Goal: Transaction & Acquisition: Obtain resource

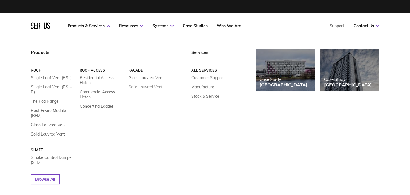
click at [141, 87] on link "Solid Louvred Vent" at bounding box center [146, 87] width 34 height 5
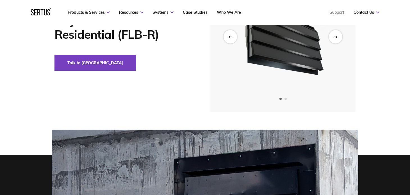
scroll to position [28, 0]
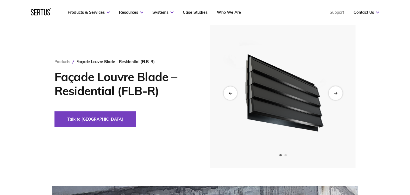
click at [335, 94] on icon "Next slide" at bounding box center [336, 93] width 4 height 3
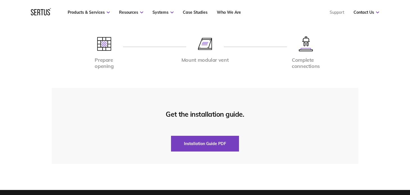
scroll to position [1209, 0]
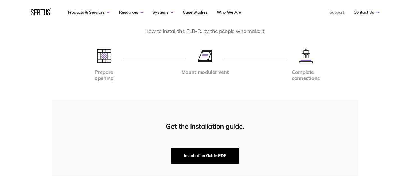
click at [218, 148] on button "Installation Guide PDF" at bounding box center [205, 156] width 68 height 16
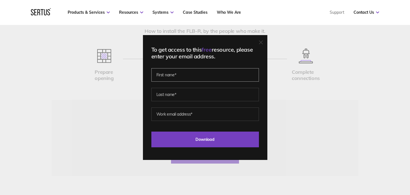
click at [171, 74] on input "text" at bounding box center [206, 74] width 108 height 13
type input "r"
type input "[PERSON_NAME]"
type input "[PERSON_NAME][EMAIL_ADDRESS][PERSON_NAME][DOMAIN_NAME]"
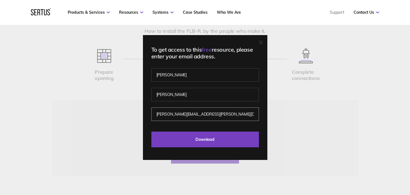
click at [152, 132] on input "Download" at bounding box center [206, 140] width 108 height 16
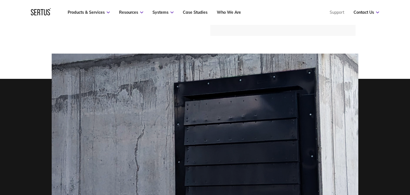
scroll to position [112, 0]
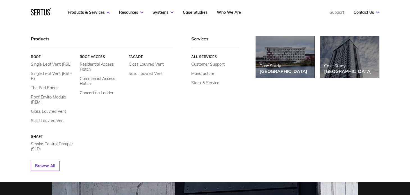
click at [143, 74] on link "Solid Louvred Vent" at bounding box center [145, 73] width 34 height 5
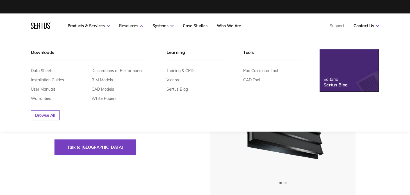
click at [137, 26] on link "Resources" at bounding box center [131, 25] width 24 height 5
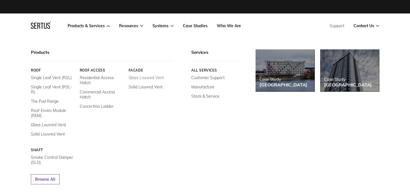
click at [146, 76] on link "Glass Louvred Vent" at bounding box center [146, 77] width 35 height 5
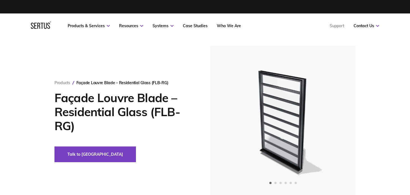
scroll to position [56, 0]
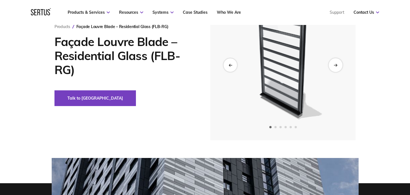
click at [339, 65] on div "Next slide" at bounding box center [336, 65] width 14 height 14
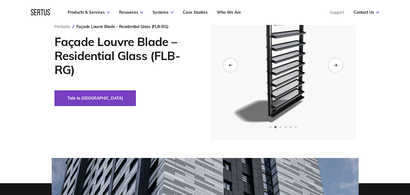
click at [339, 65] on div "Next slide" at bounding box center [336, 65] width 14 height 14
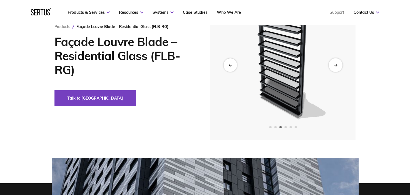
click at [337, 65] on icon "Next slide" at bounding box center [336, 65] width 4 height 3
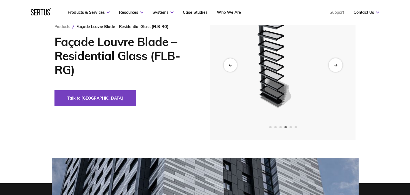
click at [337, 65] on icon "Next slide" at bounding box center [336, 65] width 4 height 3
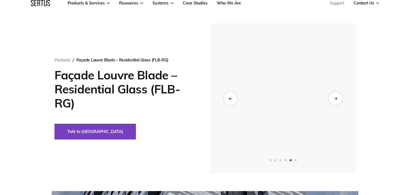
scroll to position [0, 0]
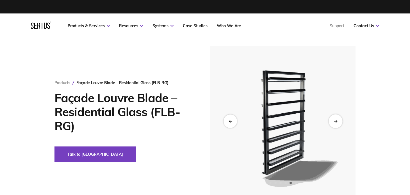
click at [338, 122] on div "Next slide" at bounding box center [336, 121] width 14 height 14
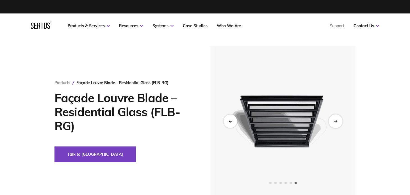
click at [338, 122] on div "Next slide" at bounding box center [336, 121] width 14 height 14
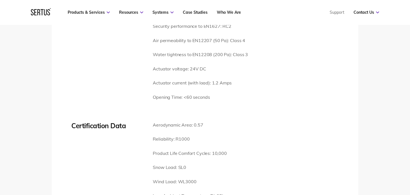
scroll to position [1237, 0]
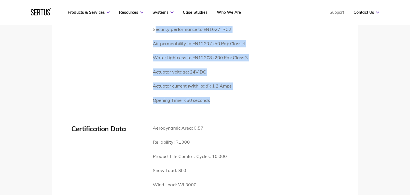
drag, startPoint x: 209, startPoint y: 101, endPoint x: 156, endPoint y: 31, distance: 88.0
click at [156, 31] on div "Impact-resistant to DIN 18032-3: Pass Barrier load to BS 6180:2011: 1.5kN Secur…" at bounding box center [200, 54] width 95 height 114
click at [262, 70] on div "Technical Data Impact-resistant to DIN 18032-3: Pass Barrier load to BS 6180:20…" at bounding box center [205, 54] width 268 height 114
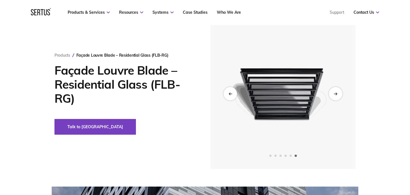
scroll to position [56, 0]
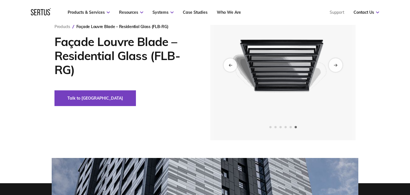
click at [337, 64] on icon "Next slide" at bounding box center [336, 65] width 4 height 3
drag, startPoint x: 71, startPoint y: 71, endPoint x: 155, endPoint y: 58, distance: 85.4
click at [155, 58] on h1 "Façade Louvre Blade – Residential Glass (FLB-RG)" at bounding box center [124, 56] width 139 height 42
copy h1 "FLB-RG"
click at [128, 106] on div "Talk to [GEOGRAPHIC_DATA]" at bounding box center [124, 99] width 139 height 16
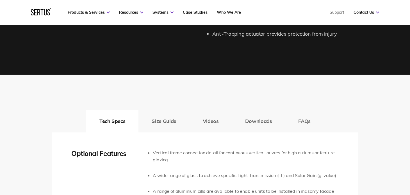
scroll to position [871, 0]
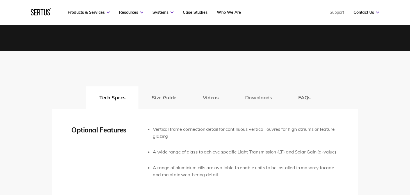
click at [247, 98] on button "Downloads" at bounding box center [258, 98] width 53 height 22
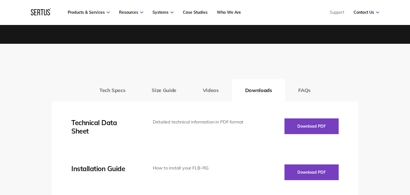
scroll to position [900, 0]
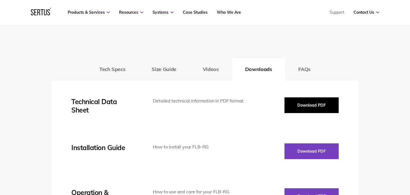
click at [330, 112] on button "Download PDF" at bounding box center [312, 106] width 54 height 16
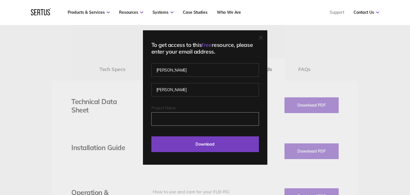
click at [161, 117] on input "Project Name" at bounding box center [206, 118] width 108 height 13
type input "West Campbell Street, Glasgow"
click at [152, 137] on input "Download" at bounding box center [206, 145] width 108 height 16
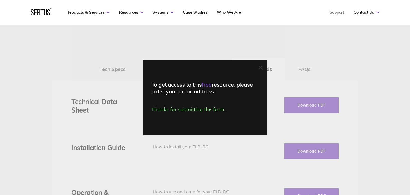
click at [208, 149] on div "To get access to this free resource, please enter your email address. Thanks fo…" at bounding box center [205, 97] width 410 height 195
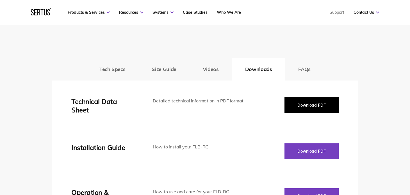
click at [309, 106] on button "Download PDF" at bounding box center [312, 106] width 54 height 16
click at [304, 109] on button "Download PDF" at bounding box center [312, 106] width 54 height 16
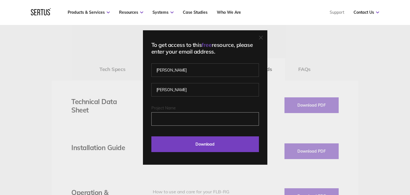
click at [192, 122] on input "Project Name" at bounding box center [206, 118] width 108 height 13
type input "West Campbell Street, Glasgow"
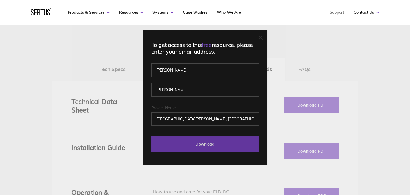
click at [215, 143] on input "Download" at bounding box center [206, 145] width 108 height 16
